Goal: Information Seeking & Learning: Understand process/instructions

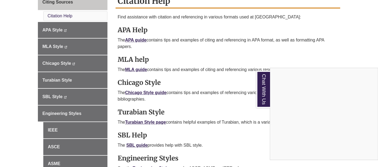
scroll to position [168, 0]
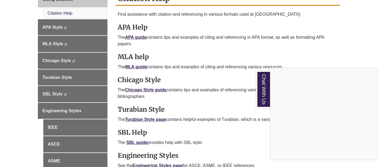
click at [161, 88] on div "Chat With Us" at bounding box center [189, 83] width 378 height 167
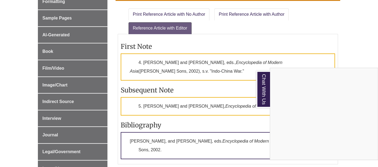
scroll to position [168, 0]
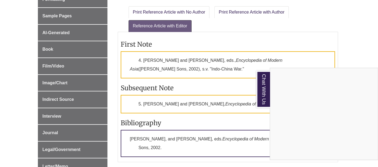
click at [209, 91] on div "Chat With Us" at bounding box center [189, 83] width 378 height 167
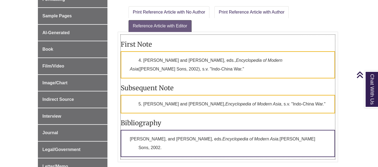
click at [226, 103] on em "Encyclopedia of Modern Asia" at bounding box center [254, 104] width 56 height 5
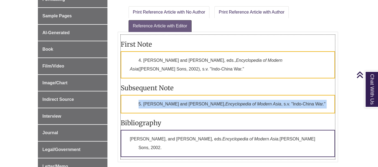
click at [226, 103] on em "Encyclopedia of Modern Asia" at bounding box center [254, 104] width 56 height 5
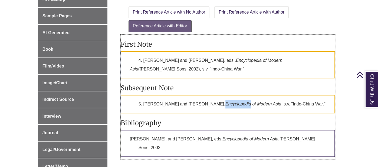
click at [226, 103] on em "Encyclopedia of Modern Asia" at bounding box center [254, 104] width 56 height 5
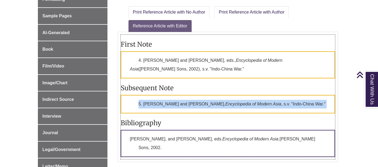
click at [226, 103] on em "Encyclopedia of Modern Asia" at bounding box center [254, 104] width 56 height 5
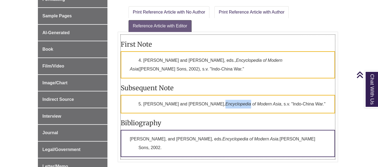
click at [226, 103] on em "Encyclopedia of Modern Asia" at bounding box center [254, 104] width 56 height 5
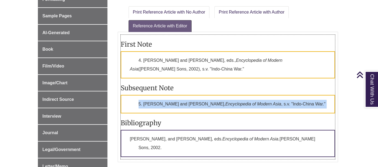
click at [226, 103] on em "Encyclopedia of Modern Asia" at bounding box center [254, 104] width 56 height 5
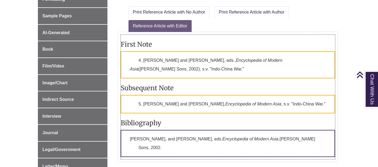
click at [226, 103] on em "Encyclopedia of Modern Asia" at bounding box center [254, 104] width 56 height 5
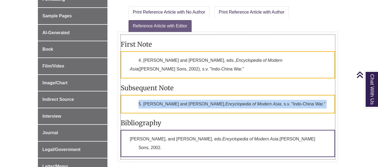
click at [226, 103] on em "Encyclopedia of Modern Asia" at bounding box center [254, 104] width 56 height 5
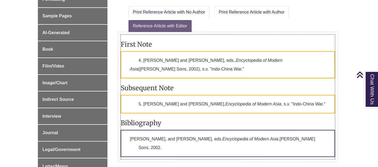
click at [226, 103] on em "Encyclopedia of Modern Asia" at bounding box center [254, 104] width 56 height 5
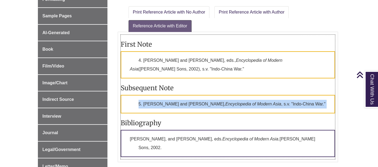
click at [226, 103] on em "Encyclopedia of Modern Asia" at bounding box center [254, 104] width 56 height 5
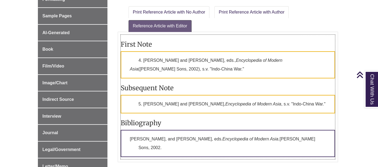
click at [226, 103] on em "Encyclopedia of Modern Asia" at bounding box center [254, 104] width 56 height 5
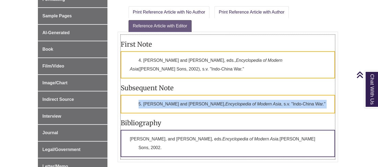
click at [226, 103] on em "Encyclopedia of Modern Asia" at bounding box center [254, 104] width 56 height 5
